Goal: Information Seeking & Learning: Learn about a topic

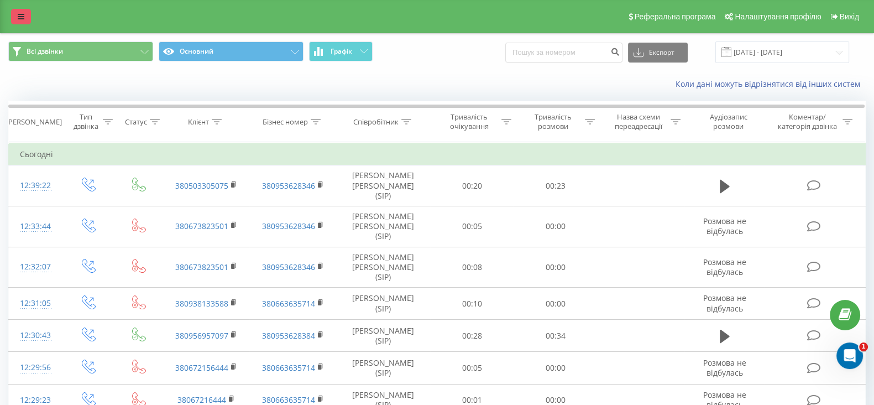
click at [21, 11] on link at bounding box center [21, 16] width 20 height 15
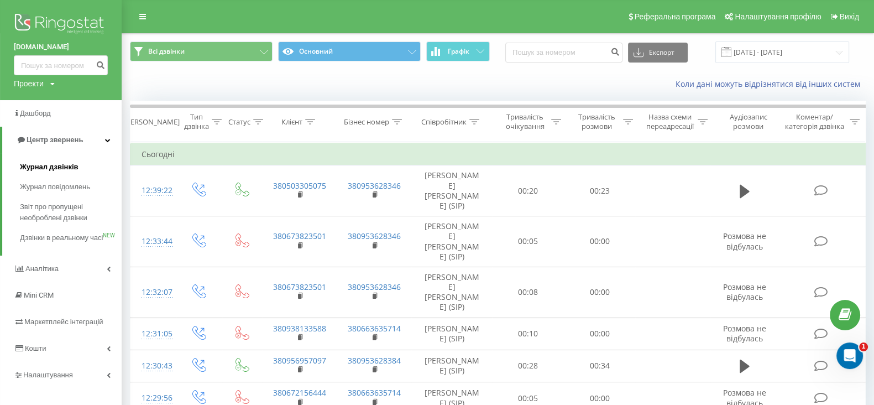
click at [60, 167] on span "Журнал дзвінків" at bounding box center [49, 166] width 59 height 11
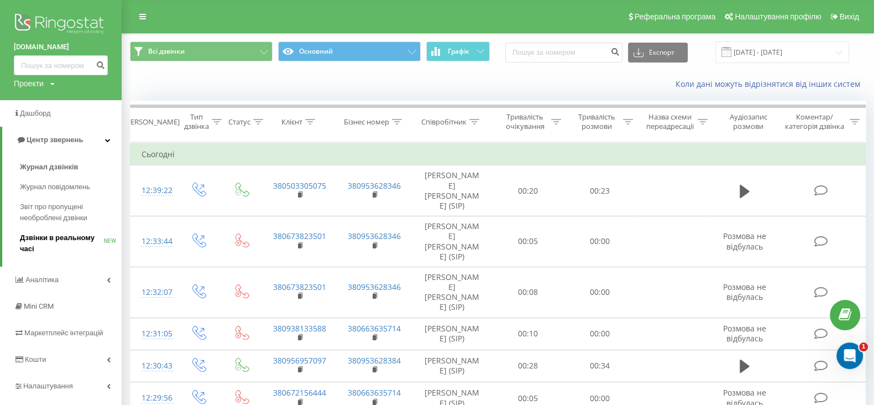
click at [66, 245] on span "Дзвінки в реальному часі" at bounding box center [62, 243] width 84 height 22
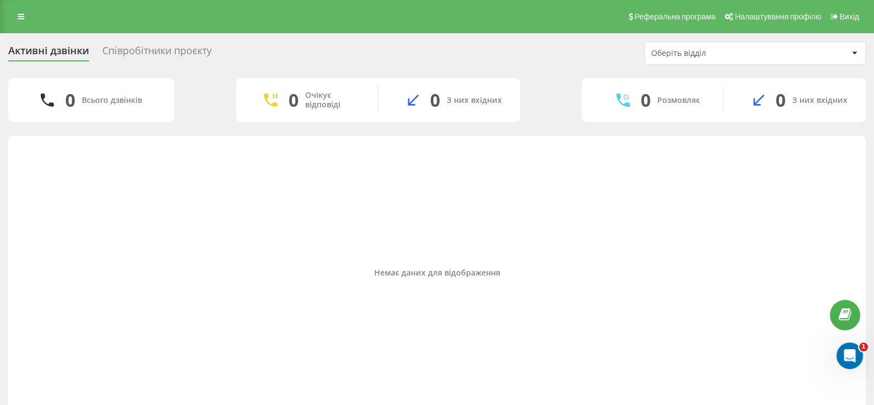
click at [158, 48] on div "Співробітники проєкту" at bounding box center [156, 53] width 109 height 17
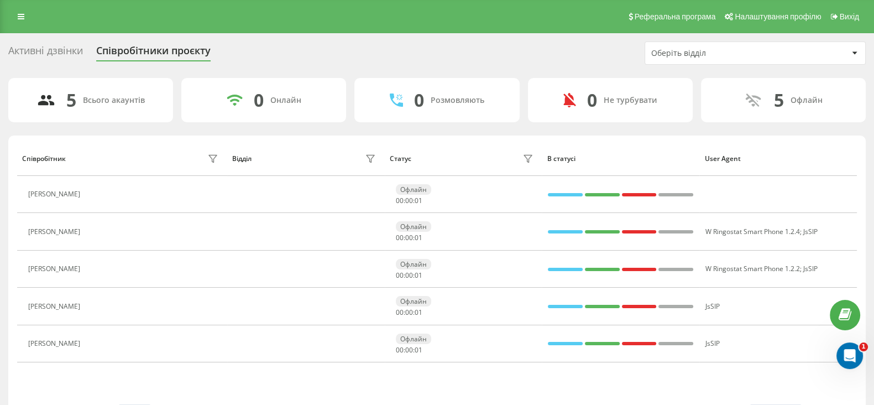
click at [52, 49] on div "Активні дзвінки" at bounding box center [45, 53] width 75 height 17
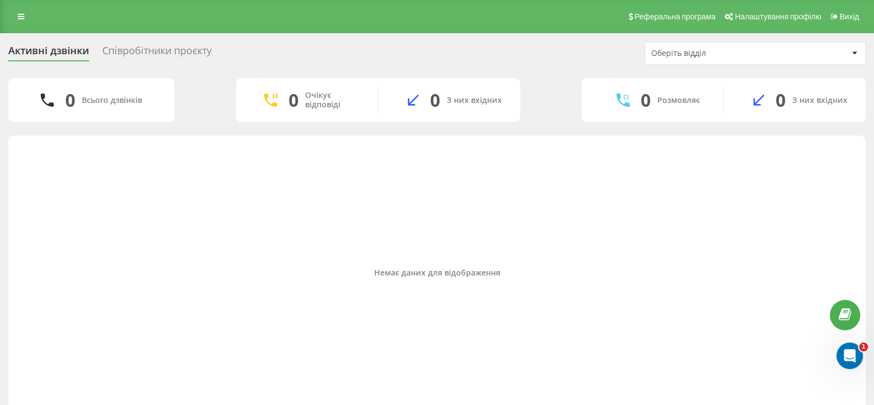
click at [161, 45] on div "Співробітники проєкту" at bounding box center [156, 53] width 109 height 17
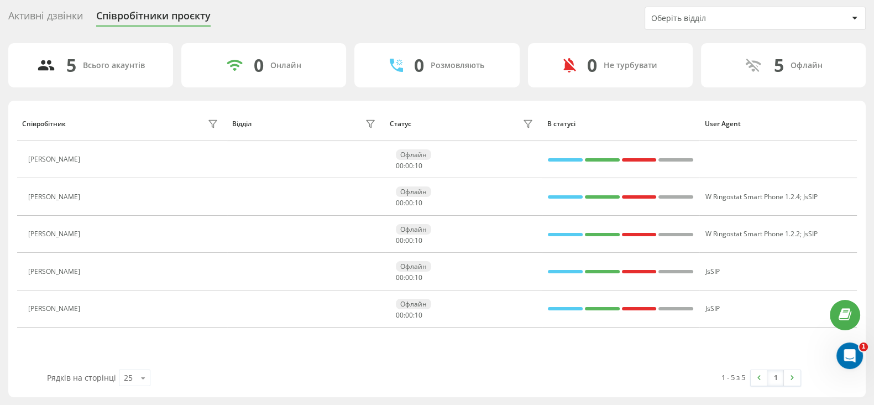
click at [308, 71] on div "0 Онлайн" at bounding box center [263, 65] width 165 height 44
click at [848, 352] on icon "Открыть службу сообщений Intercom" at bounding box center [848, 354] width 18 height 18
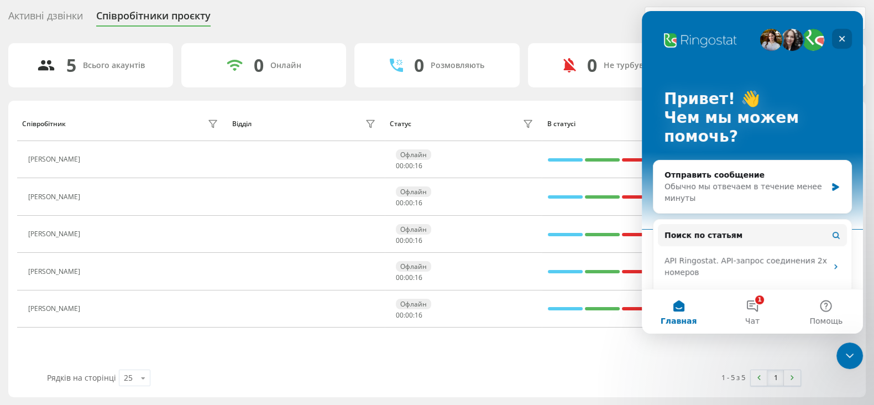
click at [846, 38] on div "Закрыть" at bounding box center [842, 39] width 20 height 20
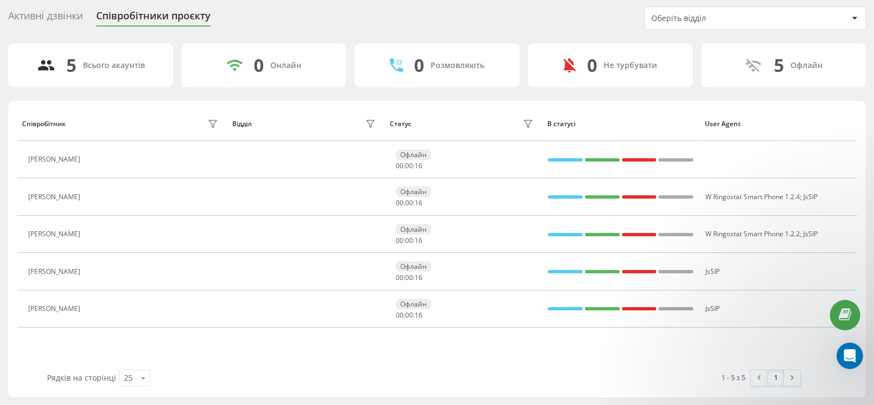
click at [99, 70] on div "5 Всього акаунтів" at bounding box center [90, 65] width 165 height 44
click at [41, 21] on div "Активні дзвінки" at bounding box center [45, 18] width 75 height 17
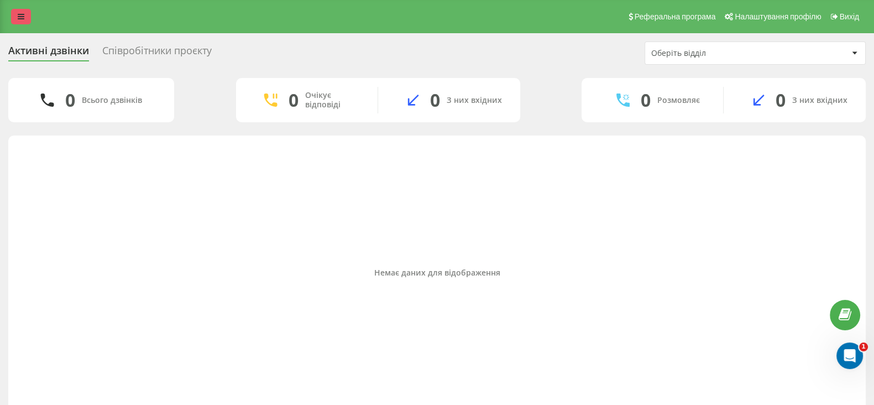
click at [12, 19] on link at bounding box center [21, 16] width 20 height 15
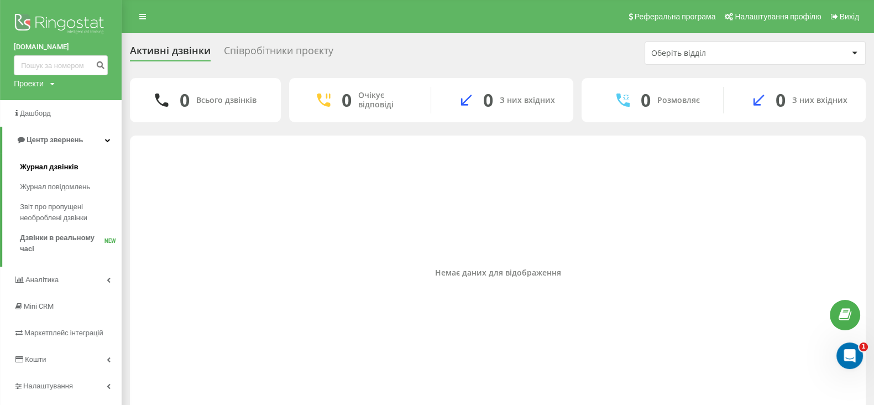
click at [46, 160] on link "Журнал дзвінків" at bounding box center [71, 167] width 102 height 20
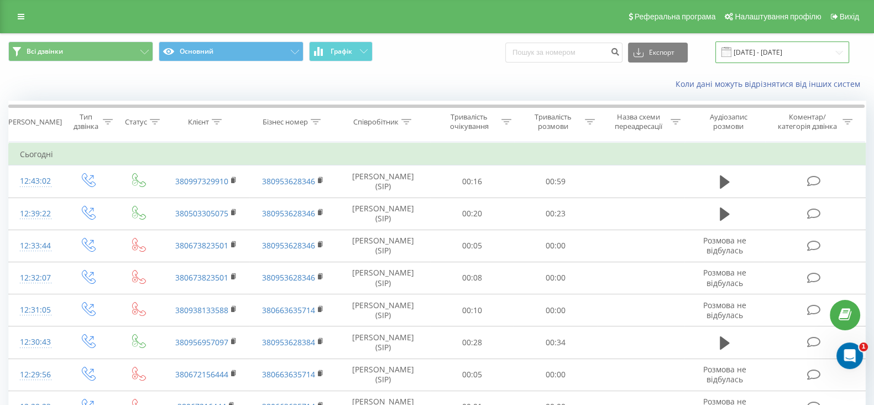
click at [756, 57] on input "21.07.2025 - 21.08.2025" at bounding box center [782, 52] width 134 height 22
drag, startPoint x: 463, startPoint y: 66, endPoint x: 470, endPoint y: 69, distance: 7.7
click at [464, 66] on div "Всі дзвінки Основний Графік Експорт .csv .xls .xlsx 21.07.2025 - 21.08.2025" at bounding box center [437, 52] width 873 height 37
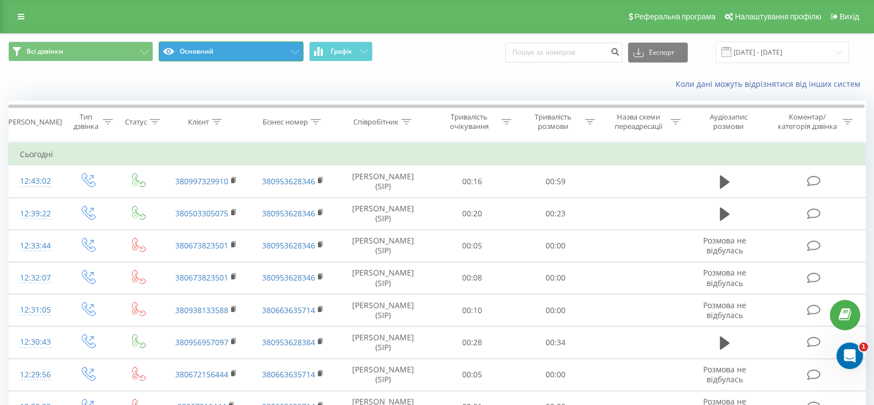
click at [255, 52] on button "Основний" at bounding box center [231, 51] width 145 height 20
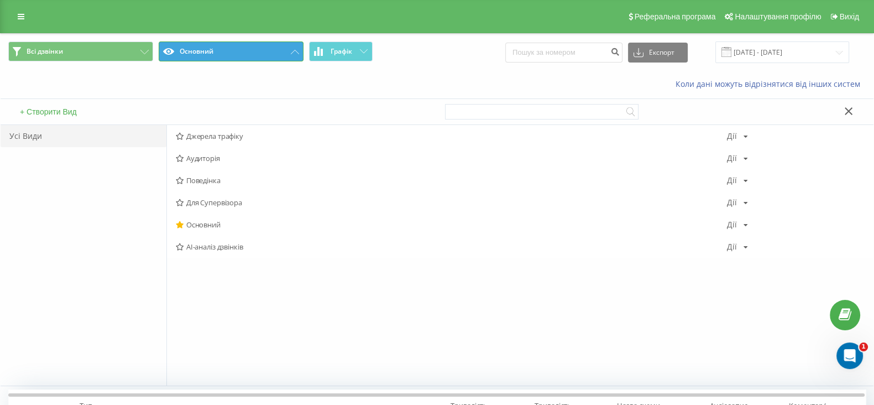
click at [255, 54] on button "Основний" at bounding box center [231, 51] width 145 height 20
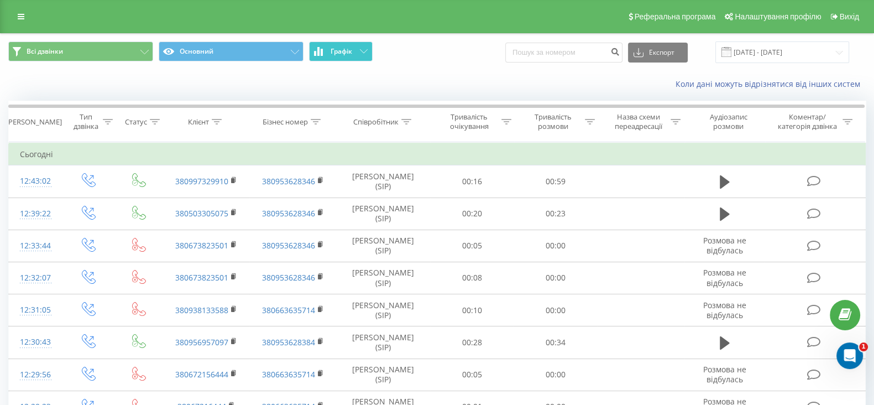
click at [345, 59] on button "Графік" at bounding box center [341, 51] width 64 height 20
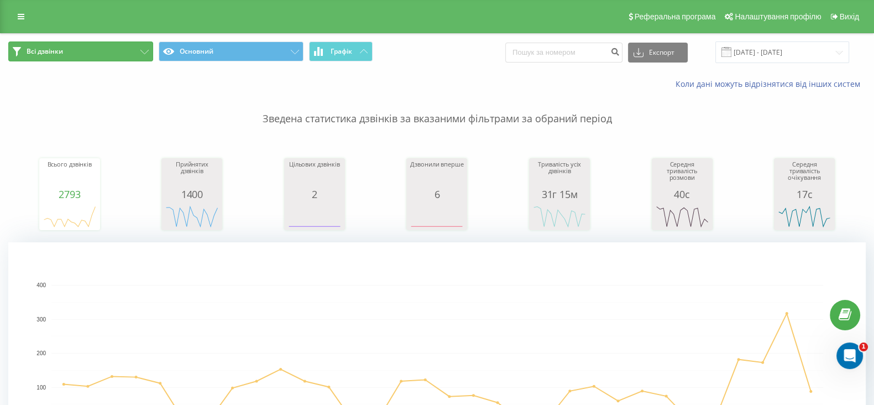
click at [88, 50] on button "Всі дзвінки" at bounding box center [80, 51] width 145 height 20
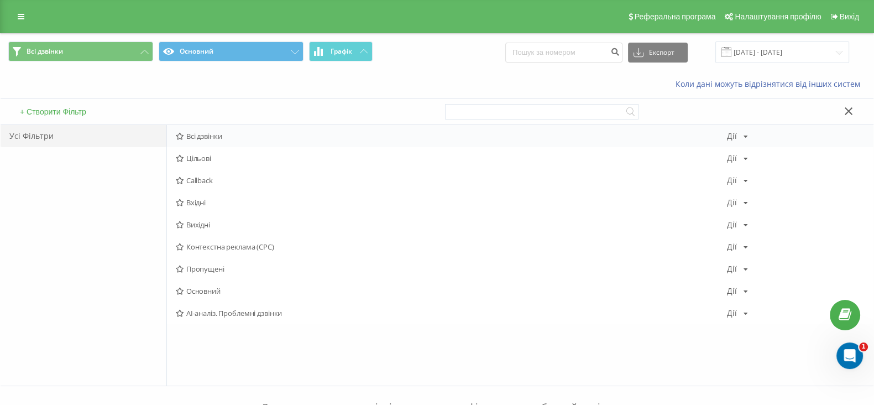
click at [245, 142] on div "Всі дзвінки Дії Редагувати Копіювати Видалити За замовчуванням Поділитися" at bounding box center [520, 136] width 706 height 22
click at [740, 135] on div "Дії Редагувати Копіювати Видалити За замовчуванням Поділитися" at bounding box center [737, 136] width 21 height 8
click at [841, 113] on button at bounding box center [849, 112] width 16 height 12
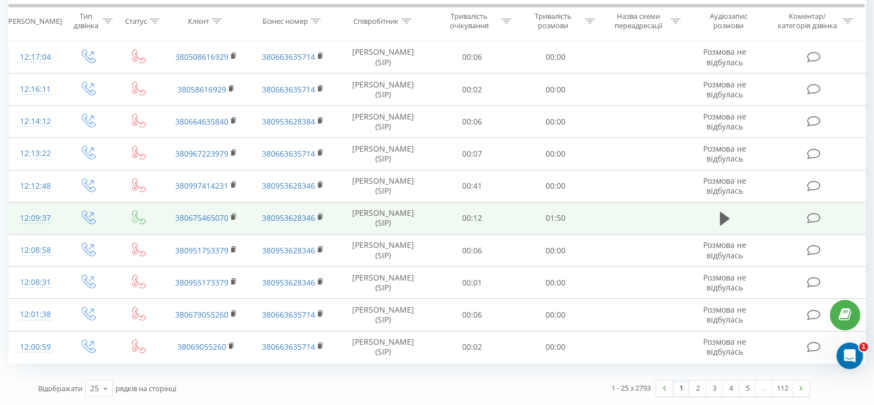
scroll to position [1082, 0]
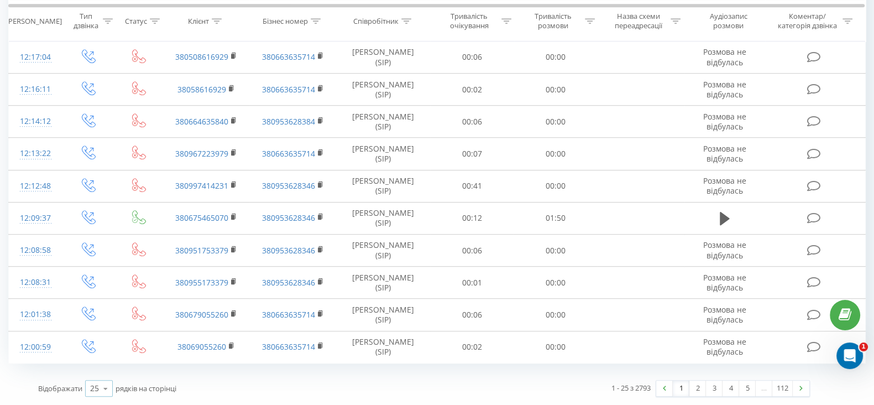
click at [96, 389] on div "25" at bounding box center [94, 387] width 9 height 11
click at [104, 373] on div "100" at bounding box center [99, 372] width 27 height 16
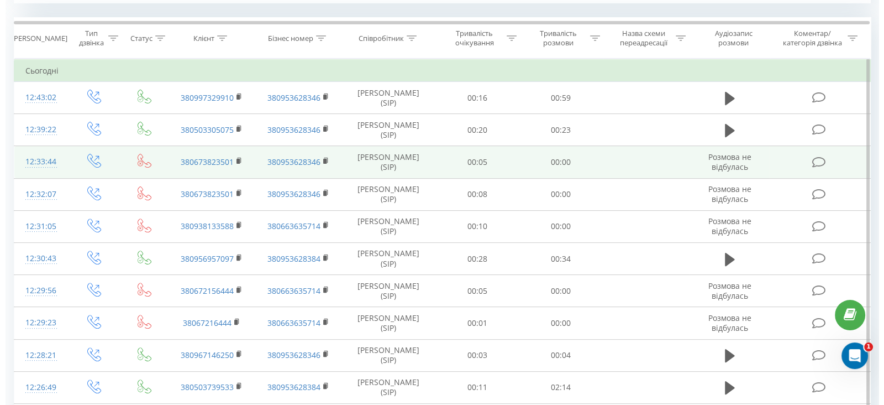
scroll to position [322, 0]
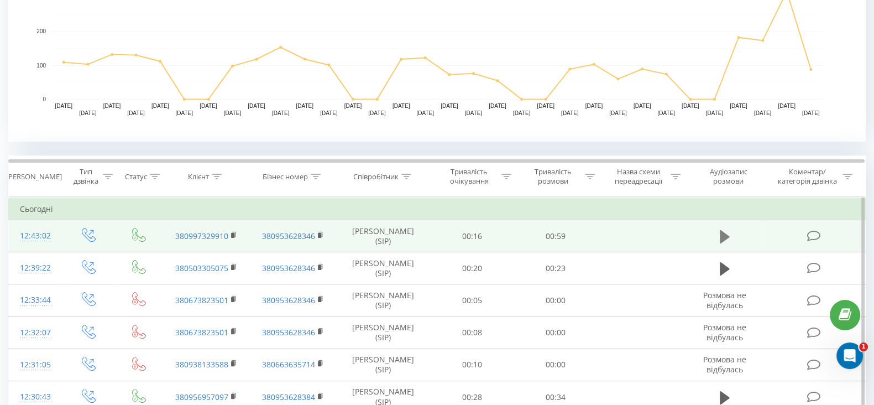
click at [724, 240] on icon at bounding box center [725, 235] width 10 height 13
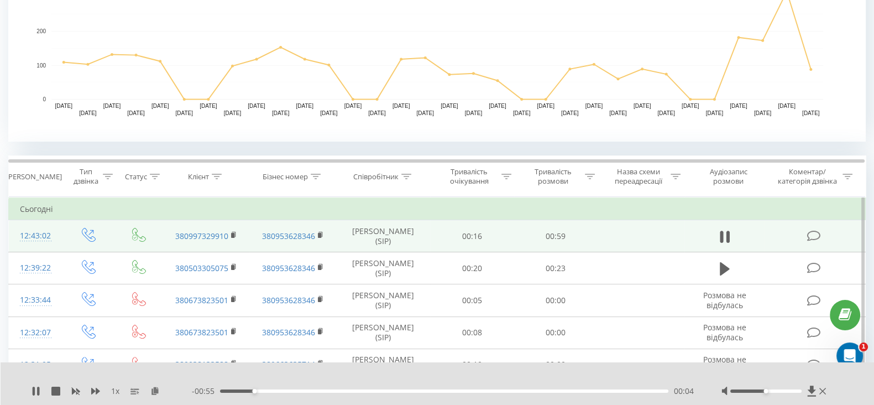
click at [404, 243] on td "[PERSON_NAME] (SIP)" at bounding box center [383, 236] width 93 height 32
click at [40, 239] on div "12:43:02" at bounding box center [35, 236] width 31 height 22
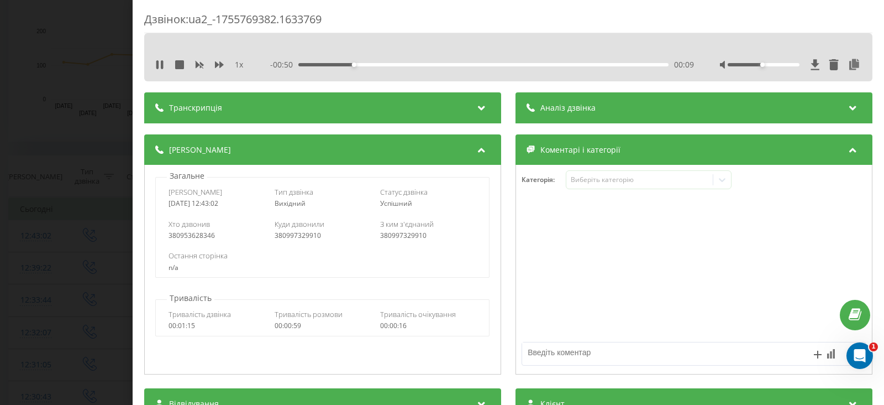
click at [322, 107] on div "Транскрипція" at bounding box center [322, 107] width 357 height 31
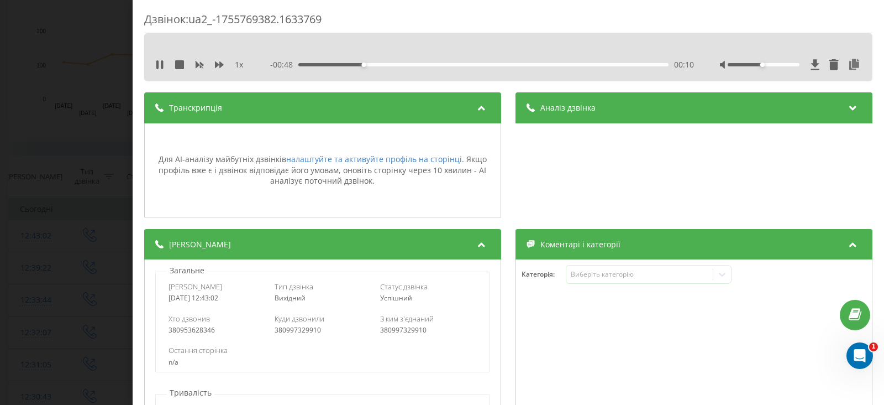
click at [615, 111] on div "Аналіз дзвінка" at bounding box center [694, 107] width 357 height 31
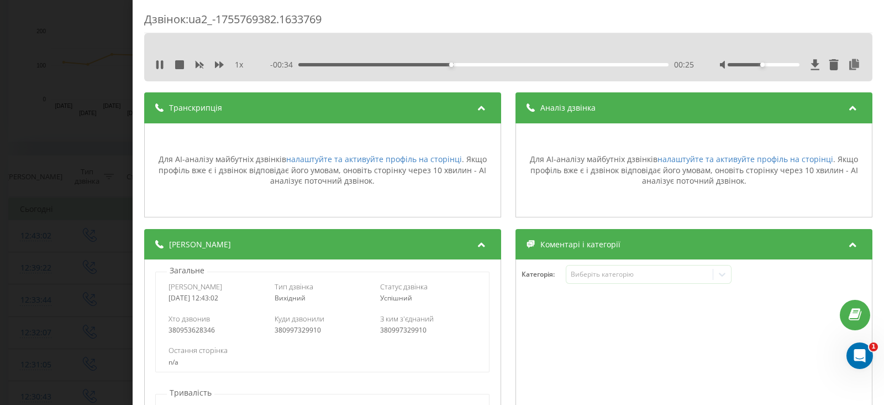
click at [154, 59] on div "1 x - 00:34 00:25 00:25" at bounding box center [509, 64] width 712 height 17
click at [159, 63] on icon at bounding box center [159, 64] width 9 height 9
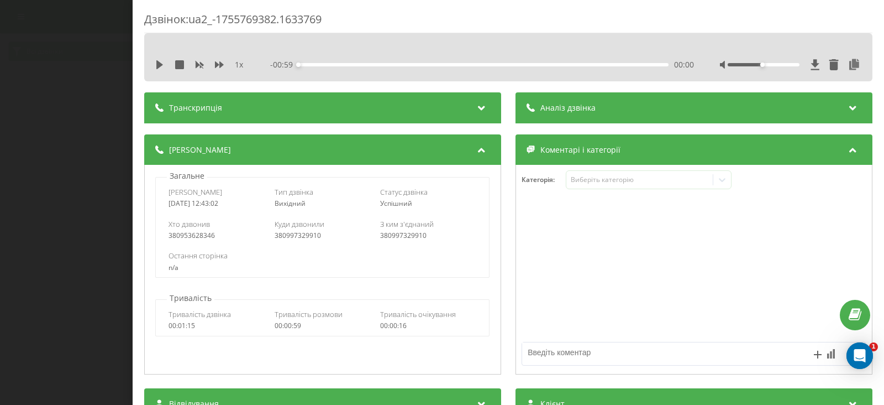
click at [380, 107] on div "Транскрипція" at bounding box center [322, 107] width 357 height 31
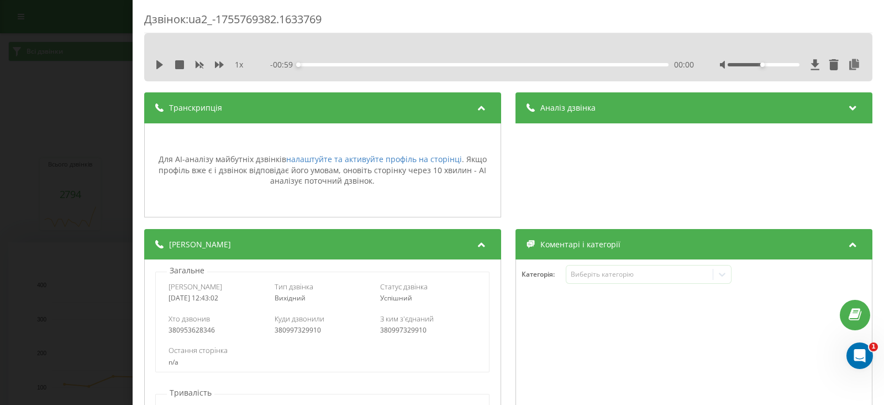
click at [55, 60] on div "Дзвінок : ua2_-1755769382.1633769 1 x - 00:59 00:00 00:00 Транскрипція Для AI-а…" at bounding box center [442, 202] width 884 height 405
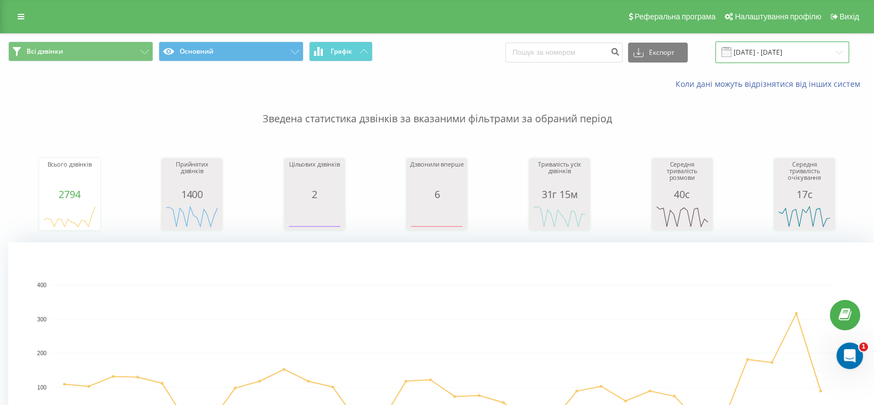
click at [777, 53] on input "[DATE] - [DATE]" at bounding box center [782, 52] width 134 height 22
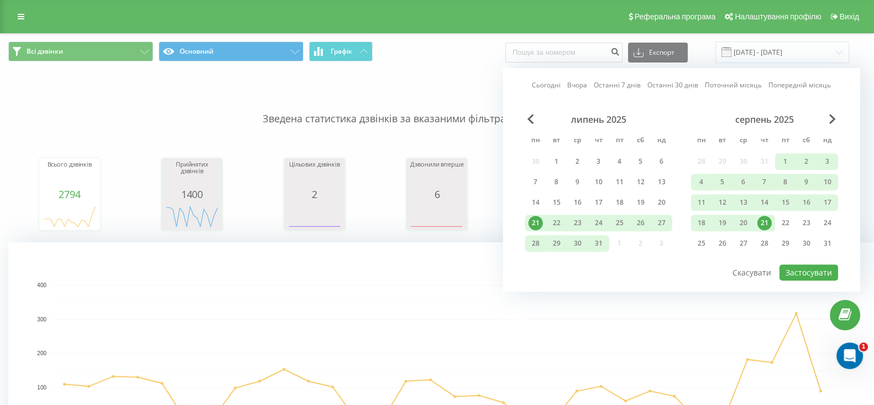
click at [470, 62] on div "Всі дзвінки Основний Графік Експорт .csv .xls .xlsx 21.07.2025 - 21.08.2025 Сьо…" at bounding box center [436, 52] width 857 height 22
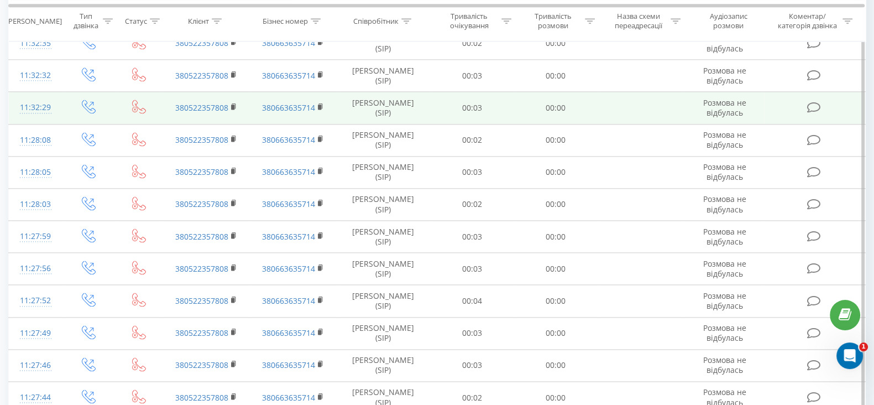
scroll to position [2072, 0]
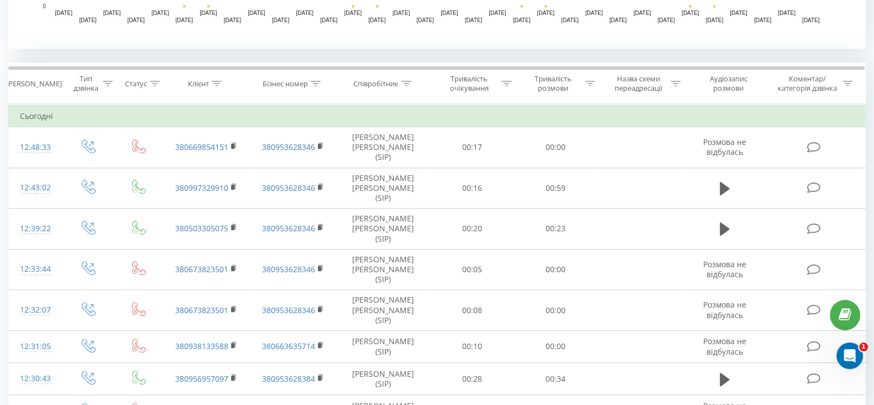
scroll to position [345, 0]
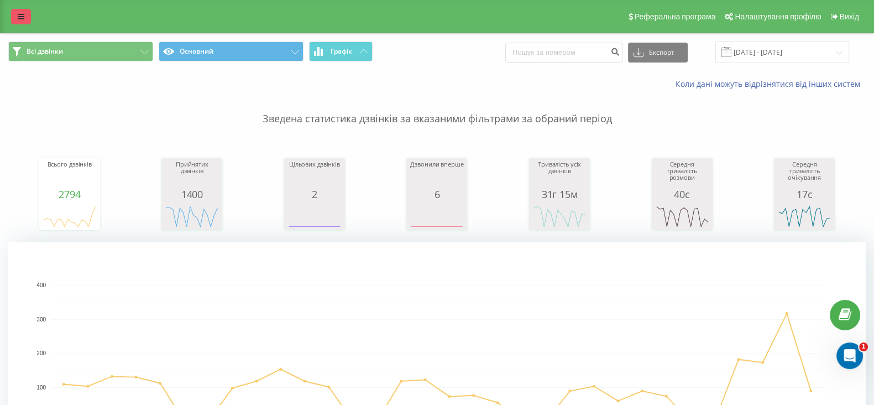
click at [15, 15] on link at bounding box center [21, 16] width 20 height 15
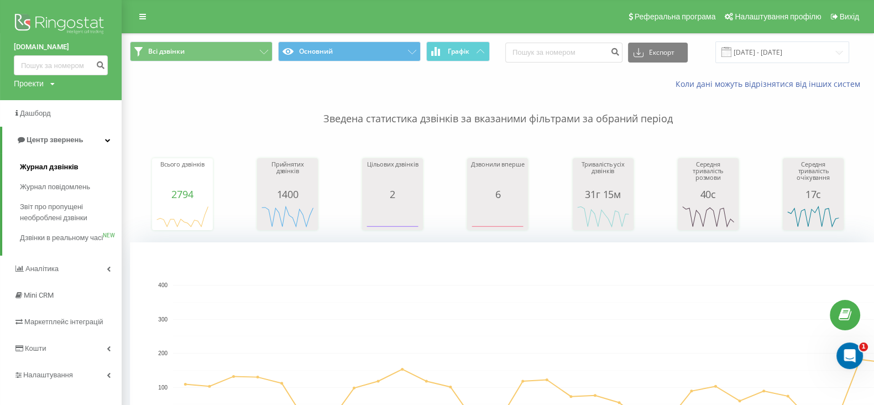
click at [61, 163] on span "Журнал дзвінків" at bounding box center [49, 166] width 59 height 11
click at [64, 136] on span "Центр звернень" at bounding box center [55, 139] width 56 height 8
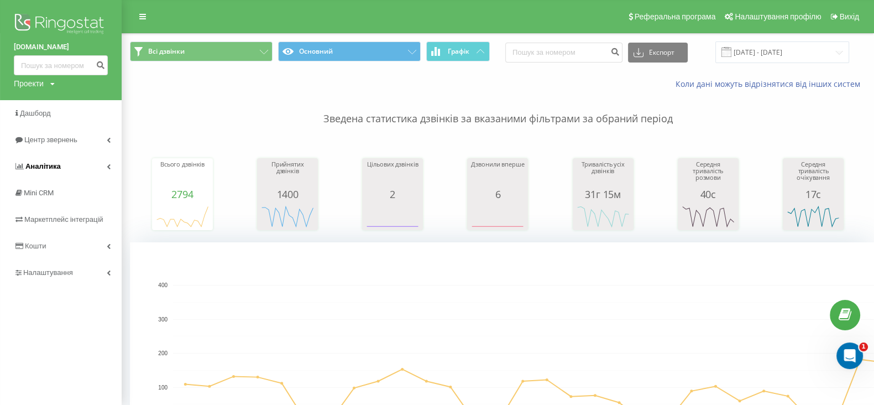
click at [64, 166] on link "Аналiтика" at bounding box center [61, 166] width 122 height 27
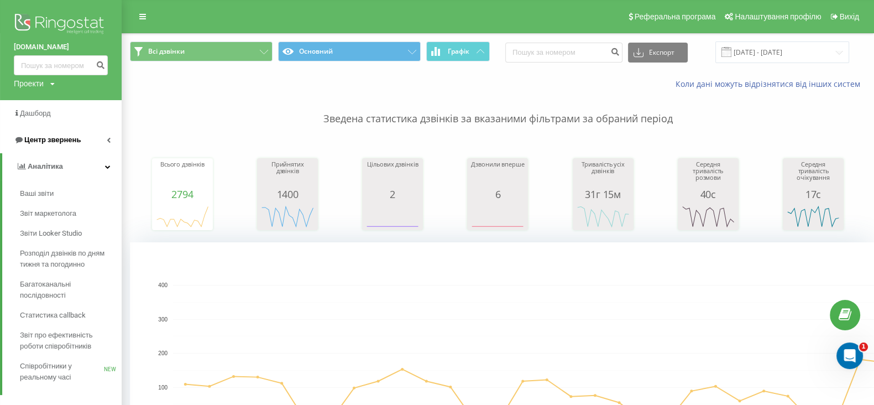
click at [64, 139] on span "Центр звернень" at bounding box center [52, 139] width 56 height 8
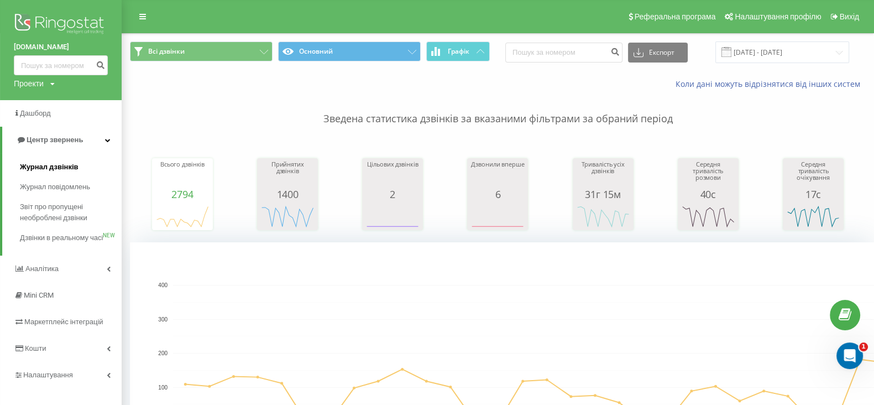
click at [62, 166] on span "Журнал дзвінків" at bounding box center [49, 166] width 59 height 11
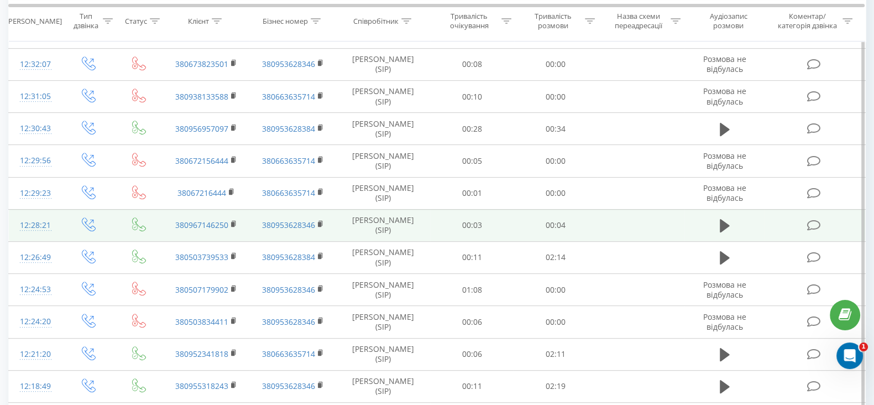
scroll to position [760, 0]
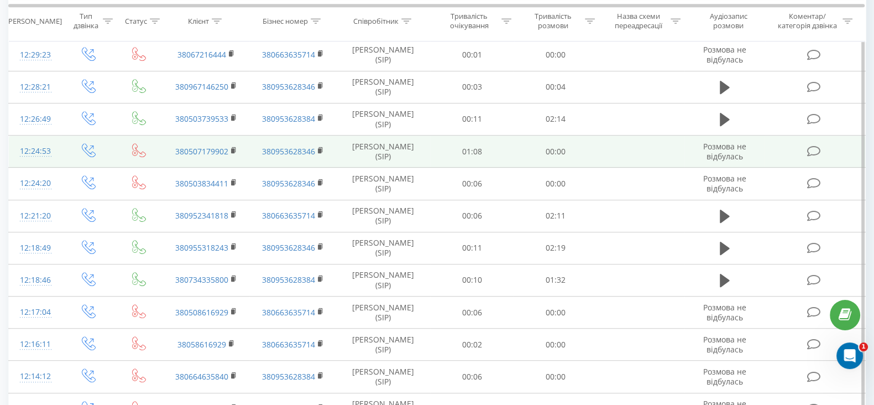
click at [482, 167] on td "01:08" at bounding box center [471, 151] width 83 height 32
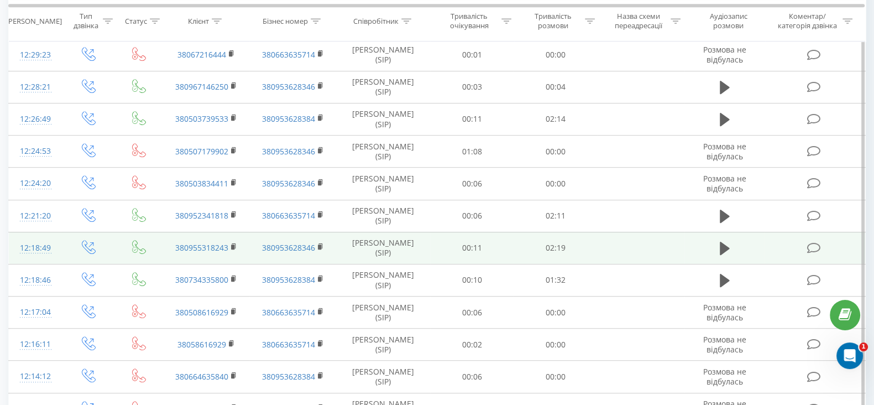
click at [473, 264] on td "00:11" at bounding box center [471, 248] width 83 height 32
click at [405, 264] on td "[PERSON_NAME] (SIP)" at bounding box center [383, 248] width 93 height 32
drag, startPoint x: 361, startPoint y: 316, endPoint x: 285, endPoint y: 316, distance: 76.3
click at [359, 264] on td "[PERSON_NAME] (SIP)" at bounding box center [383, 248] width 93 height 32
click at [36, 259] on div "12:18:49" at bounding box center [35, 248] width 31 height 22
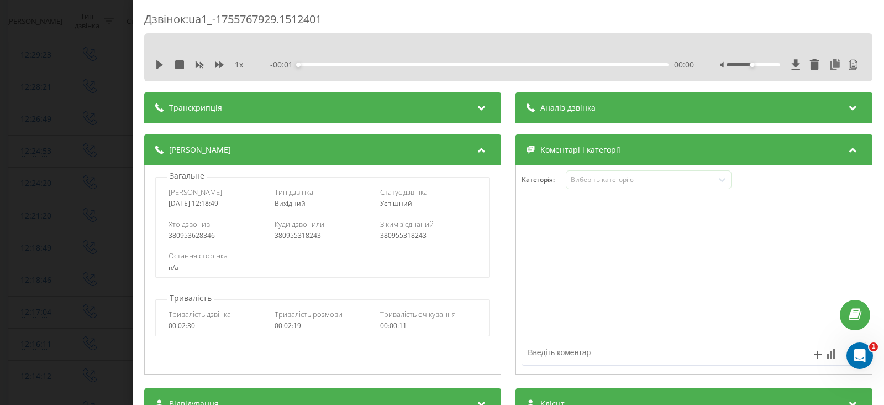
click at [456, 112] on div "Транскрипція" at bounding box center [322, 107] width 357 height 31
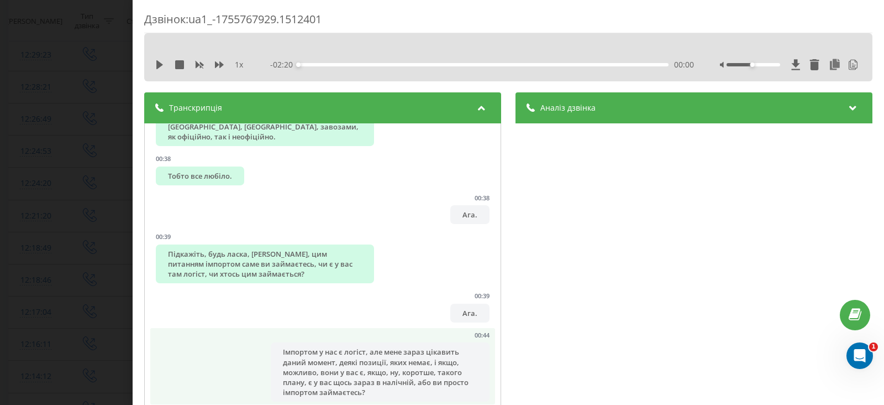
scroll to position [622, 0]
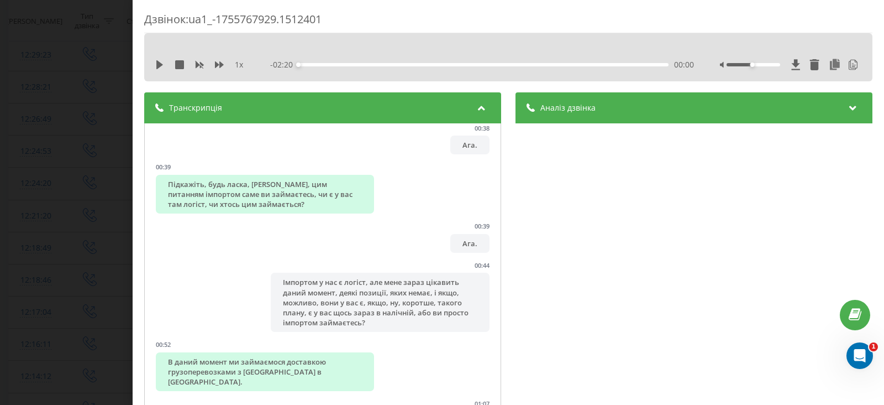
click at [479, 112] on icon at bounding box center [481, 106] width 13 height 11
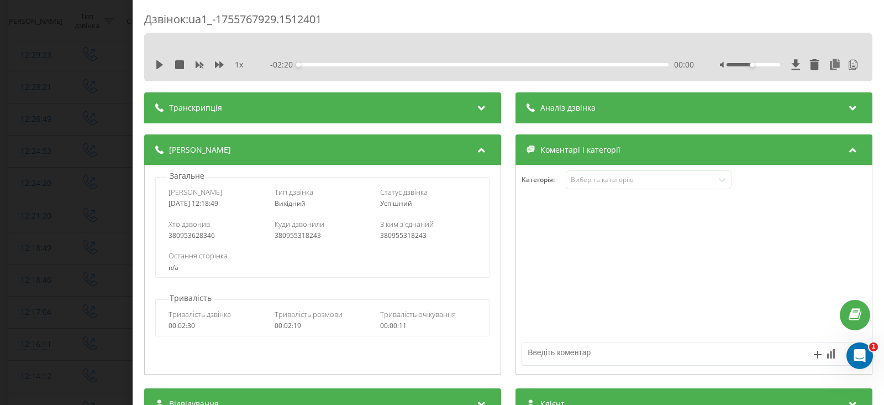
click at [583, 109] on span "Аналіз дзвінка" at bounding box center [568, 107] width 55 height 11
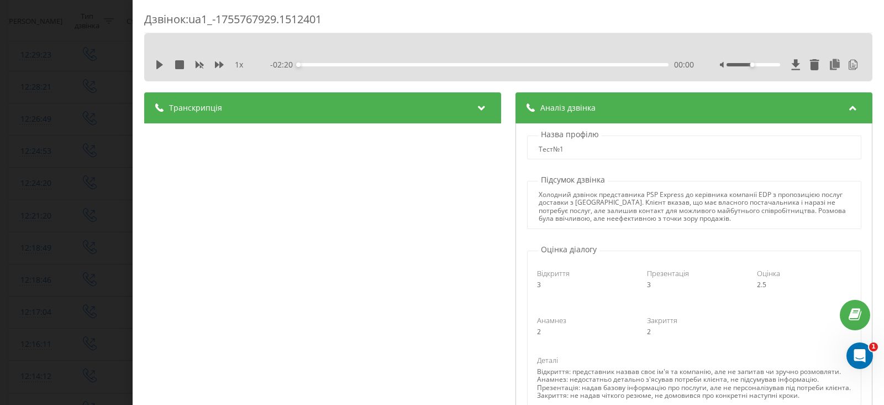
click at [475, 110] on icon at bounding box center [481, 106] width 13 height 11
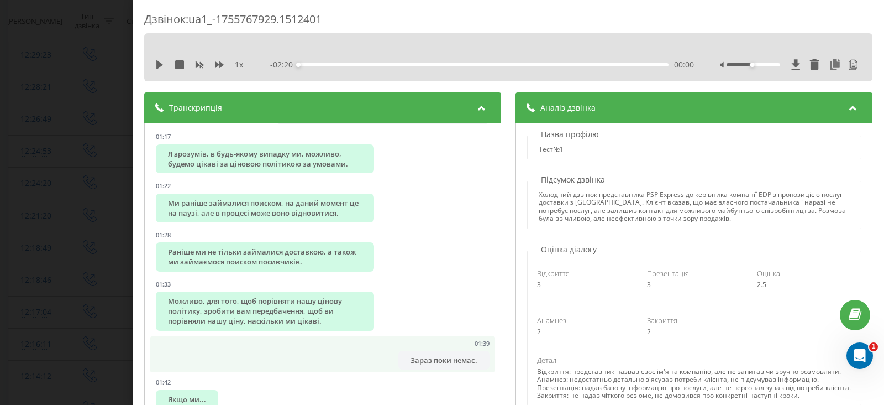
scroll to position [1105, 0]
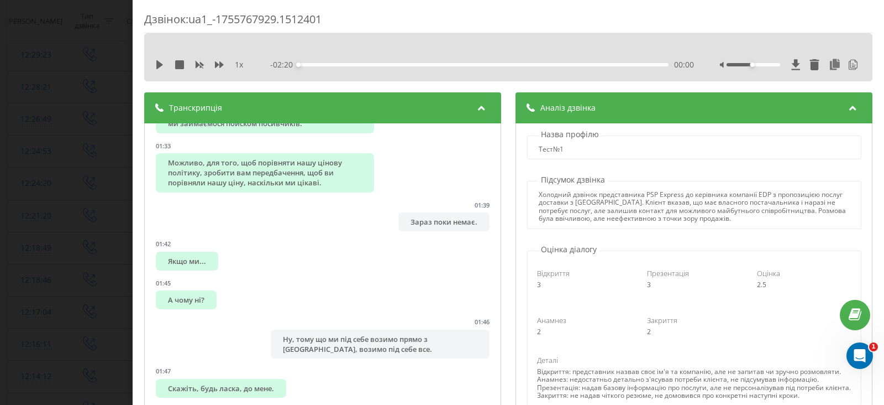
click at [475, 109] on icon at bounding box center [481, 106] width 13 height 11
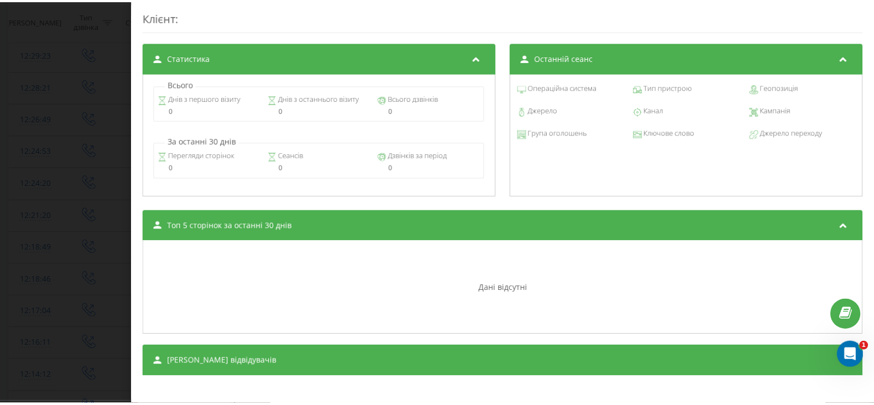
scroll to position [836, 0]
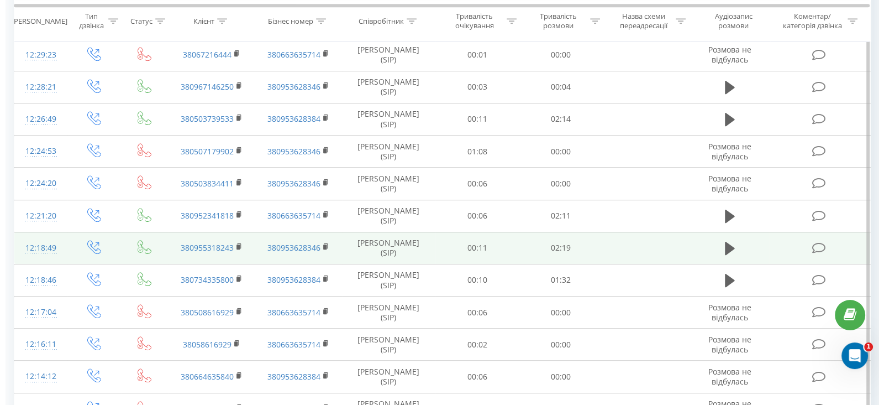
scroll to position [829, 0]
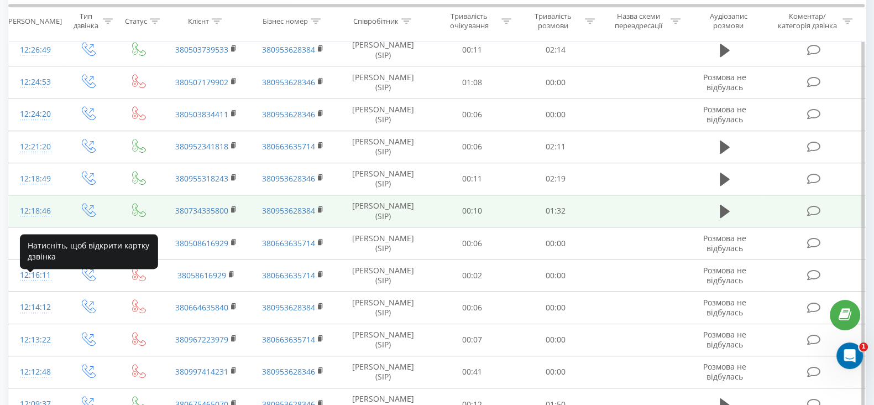
click at [29, 222] on div "12:18:46" at bounding box center [35, 211] width 31 height 22
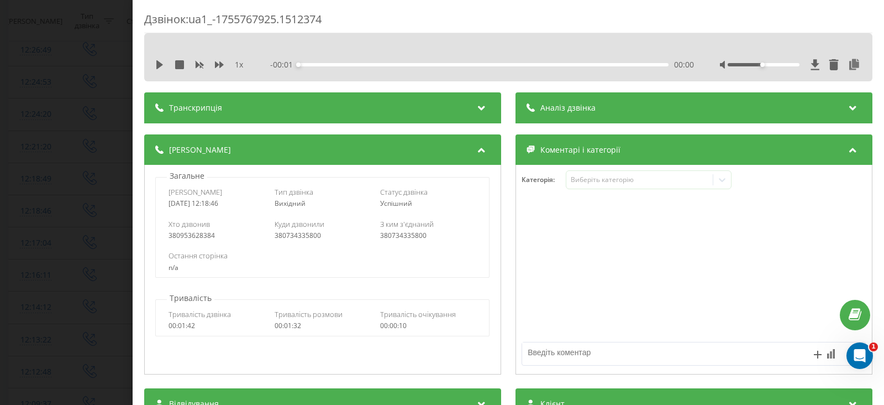
click at [580, 112] on span "Аналіз дзвінка" at bounding box center [568, 107] width 55 height 11
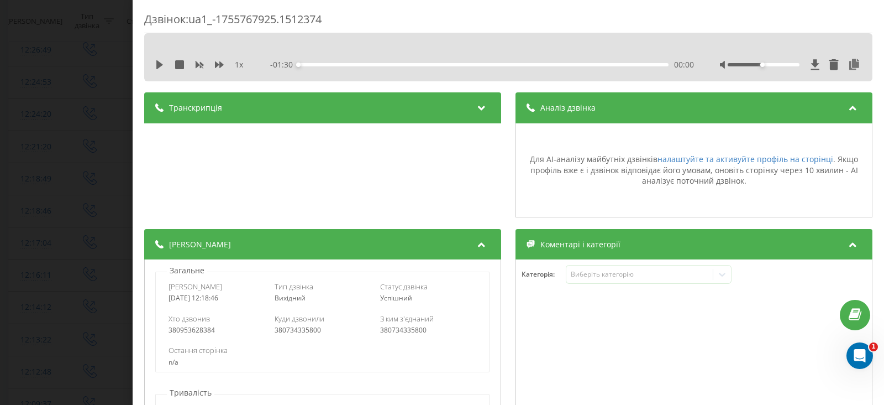
scroll to position [69, 0]
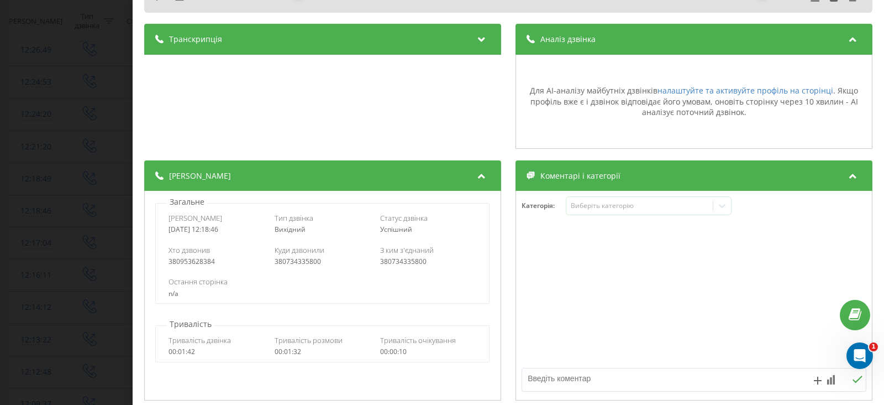
click at [588, 181] on div "Коментарі і категорії" at bounding box center [694, 175] width 357 height 31
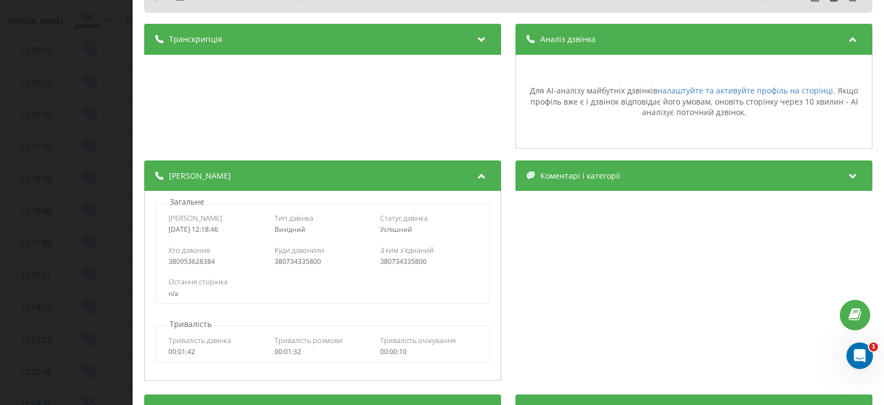
click at [318, 39] on div "Транскрипція" at bounding box center [322, 39] width 357 height 31
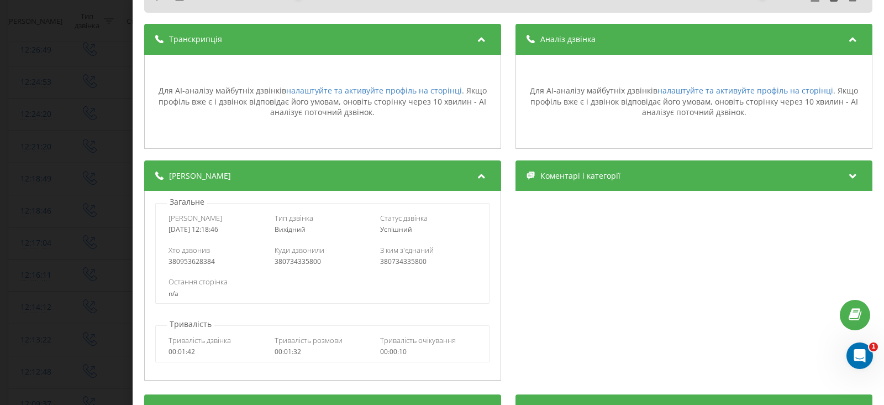
click at [318, 39] on div "Транскрипція" at bounding box center [322, 39] width 357 height 31
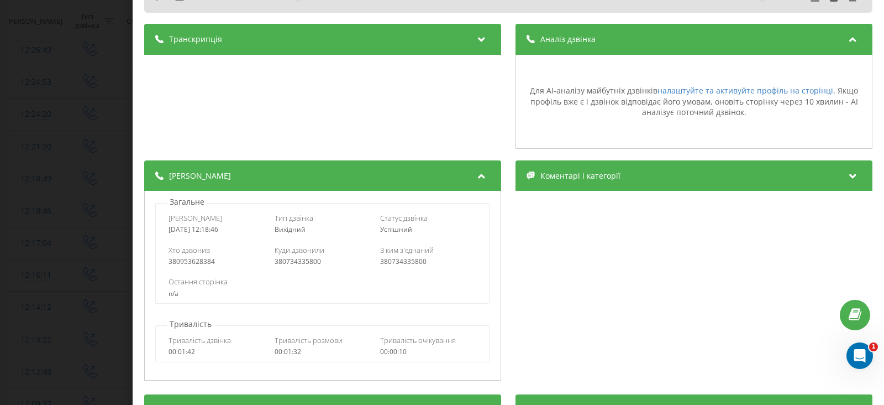
scroll to position [0, 0]
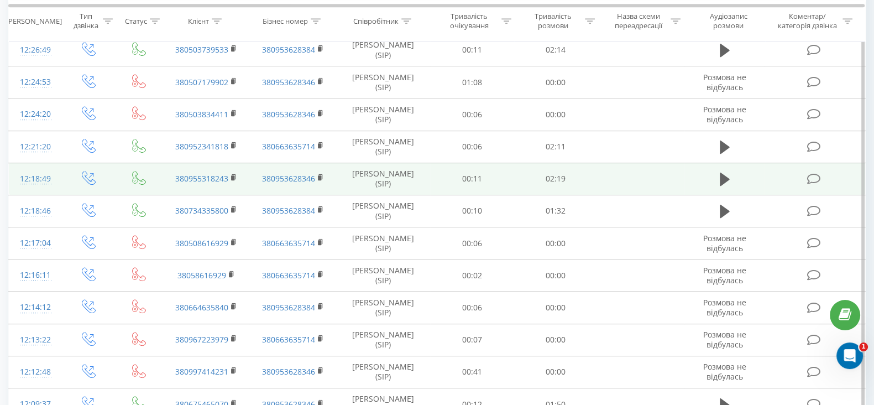
click at [44, 190] on div "12:18:49" at bounding box center [35, 179] width 31 height 22
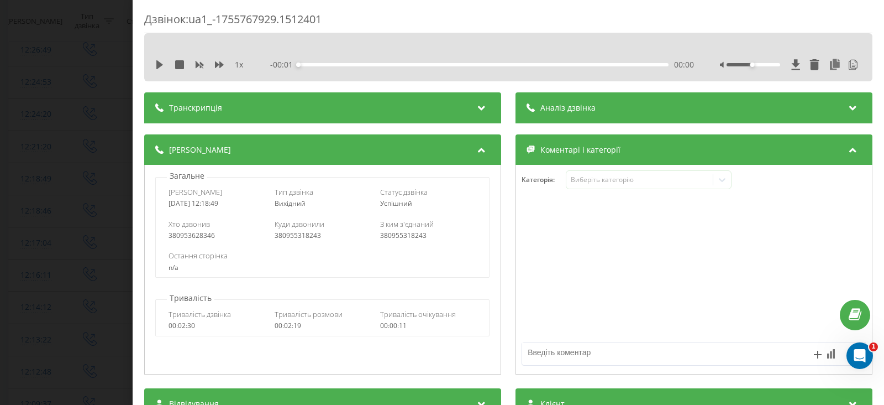
click at [591, 55] on div "1 x - 00:01 00:00 00:00" at bounding box center [508, 57] width 729 height 48
click at [611, 108] on div "Аналіз дзвінка" at bounding box center [694, 107] width 357 height 31
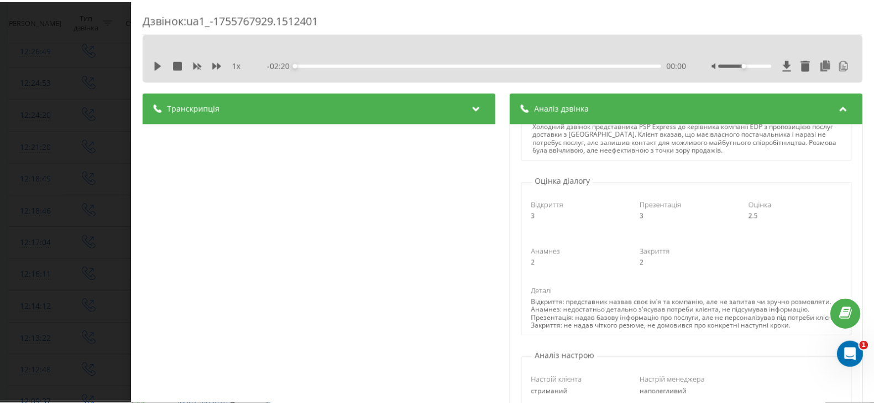
scroll to position [207, 0]
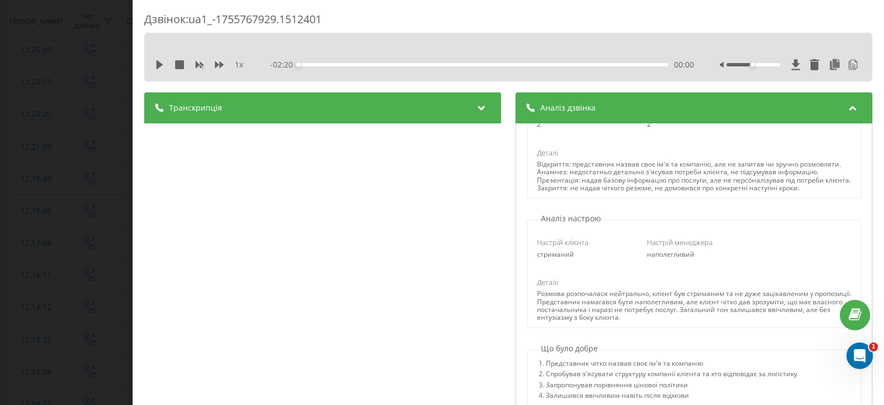
click at [48, 107] on div "Дзвінок : ua1_-1755767929.1512401 1 x - 02:20 00:00 00:00 Транскрипція 00:00 Ал…" at bounding box center [442, 202] width 884 height 405
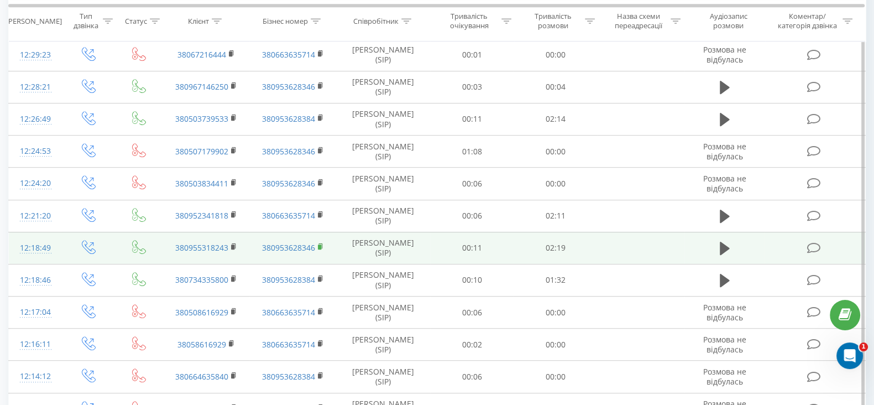
scroll to position [829, 0]
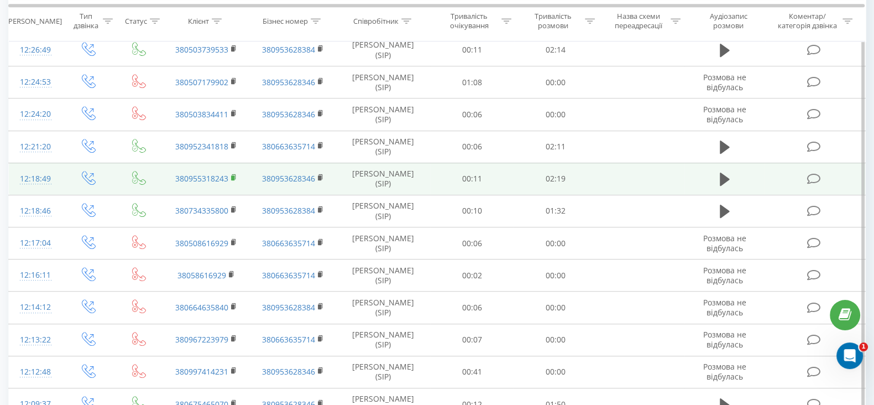
click at [236, 181] on icon at bounding box center [234, 178] width 6 height 8
click at [233, 180] on rect at bounding box center [232, 177] width 3 height 5
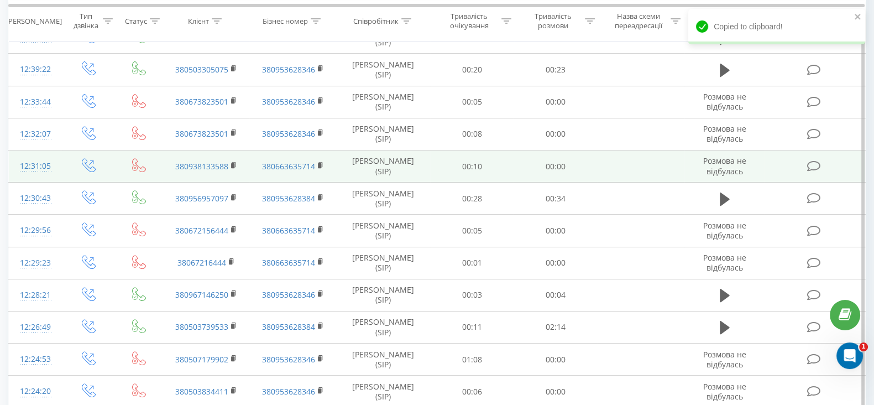
scroll to position [345, 0]
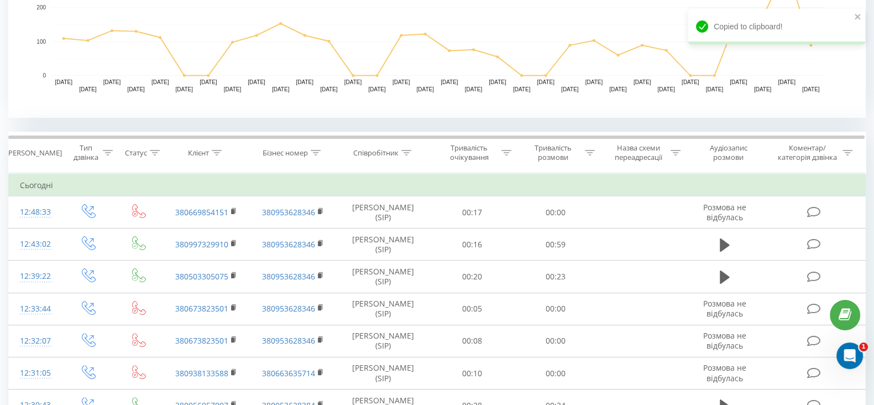
click at [871, 15] on div "Всі дзвінки Основний Графік Експорт .csv .xls .xlsx [DATE] - [DATE] Коли дані м…" at bounding box center [437, 365] width 874 height 1354
drag, startPoint x: 866, startPoint y: 17, endPoint x: 866, endPoint y: 28, distance: 11.1
click at [866, 18] on div "Всі дзвінки Основний Графік Експорт .csv .xls .xlsx [DATE] - [DATE] Коли дані м…" at bounding box center [437, 365] width 874 height 1354
click at [858, 18] on icon "close" at bounding box center [858, 17] width 6 height 6
